Goal: Task Accomplishment & Management: Manage account settings

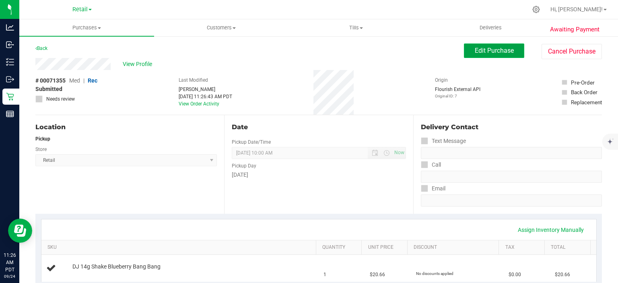
click at [488, 50] on span "Edit Purchase" at bounding box center [494, 51] width 39 height 8
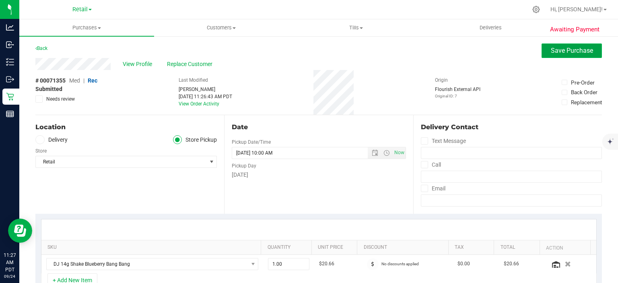
click at [567, 50] on span "Save Purchase" at bounding box center [572, 51] width 42 height 8
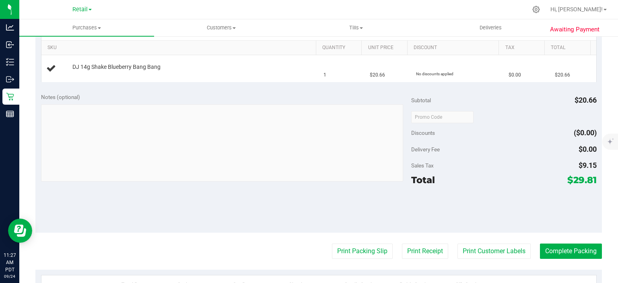
scroll to position [203, 0]
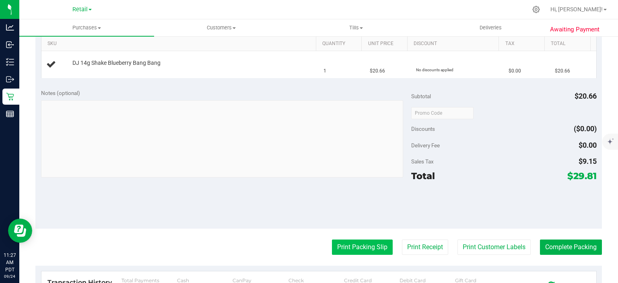
click at [360, 241] on button "Print Packing Slip" at bounding box center [362, 246] width 61 height 15
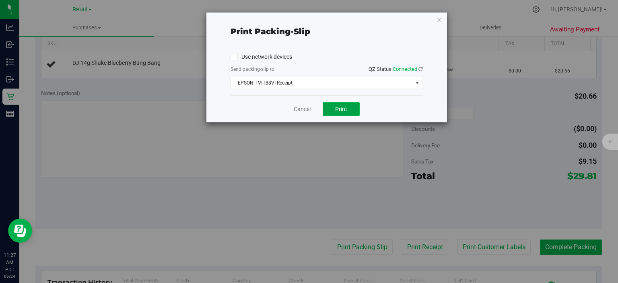
click at [341, 108] on span "Print" at bounding box center [341, 109] width 12 height 6
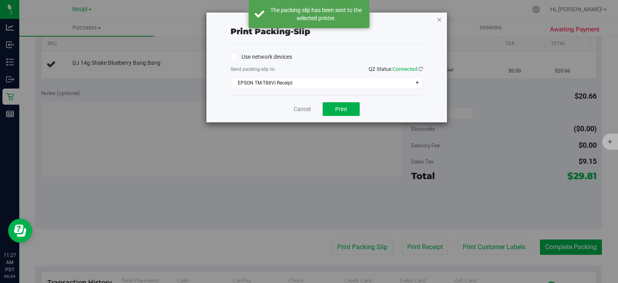
click at [436, 16] on icon "button" at bounding box center [439, 19] width 6 height 10
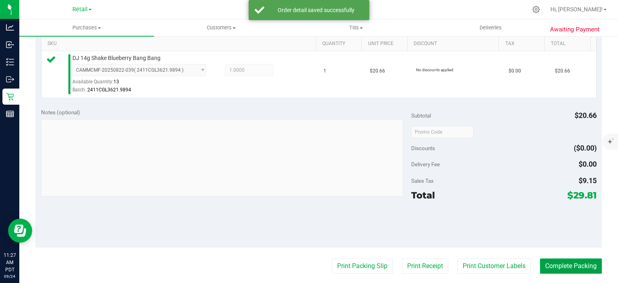
click at [573, 258] on button "Complete Packing" at bounding box center [571, 265] width 62 height 15
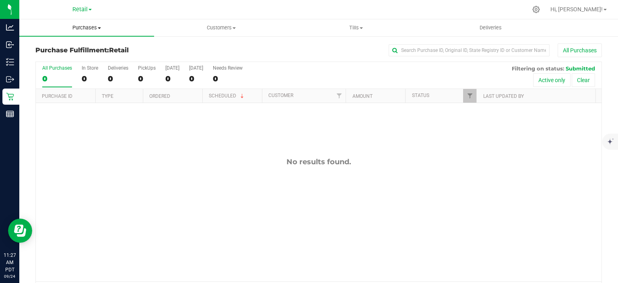
click at [101, 25] on span "Purchases" at bounding box center [86, 27] width 135 height 7
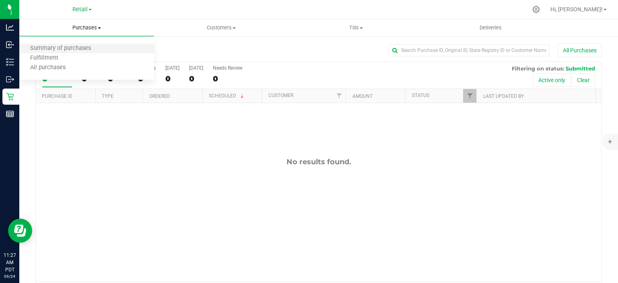
click at [80, 45] on li "Summary of purchases" at bounding box center [86, 49] width 135 height 10
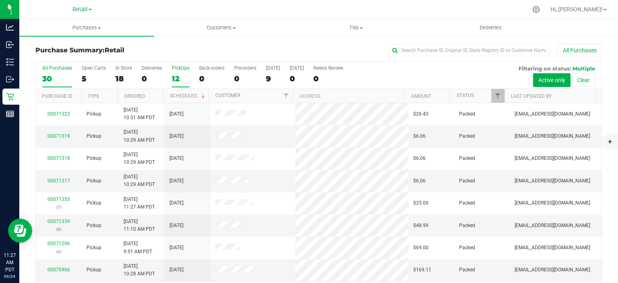
click at [179, 80] on div "12" at bounding box center [181, 78] width 18 height 9
click at [0, 0] on input "PickUps 12" at bounding box center [0, 0] width 0 height 0
click at [189, 95] on link "Scheduled" at bounding box center [188, 96] width 37 height 6
